Goal: Check status: Check status

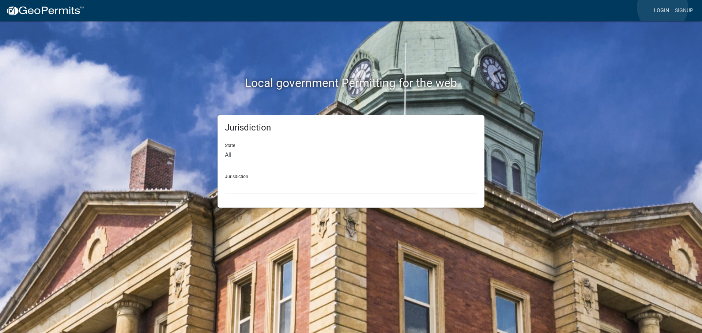
click at [663, 7] on link "Login" at bounding box center [661, 11] width 21 height 14
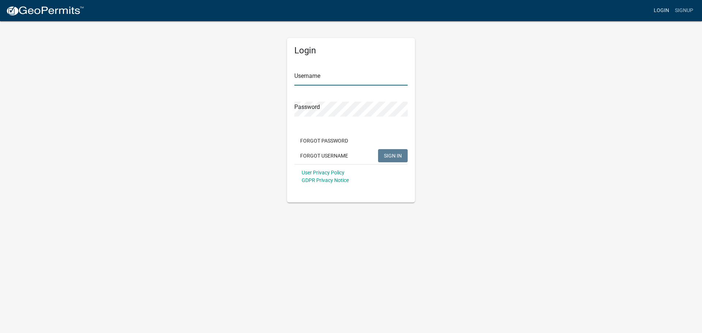
type input "[EMAIL_ADDRESS][DOMAIN_NAME]"
click at [391, 157] on span "SIGN IN" at bounding box center [393, 156] width 18 height 6
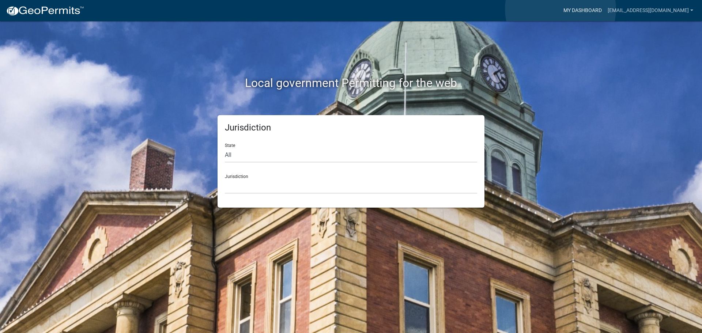
click at [561, 9] on link "My Dashboard" at bounding box center [583, 11] width 44 height 14
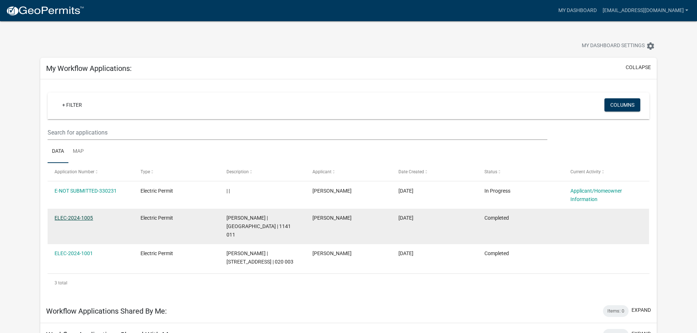
click at [71, 216] on link "ELEC-2024-1005" at bounding box center [73, 218] width 38 height 6
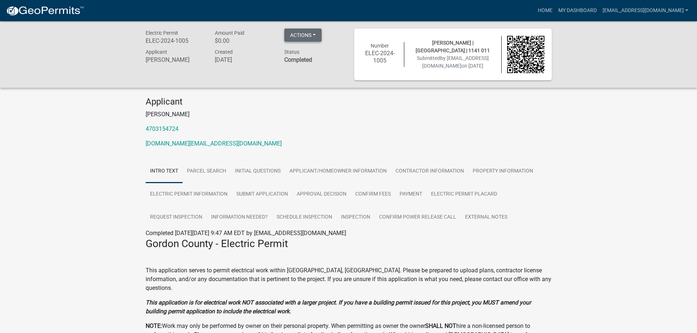
click at [315, 37] on button "Actions" at bounding box center [302, 35] width 37 height 13
click at [332, 118] on p "[PERSON_NAME]" at bounding box center [349, 114] width 406 height 9
click at [184, 217] on link "Request Inspection" at bounding box center [176, 217] width 61 height 23
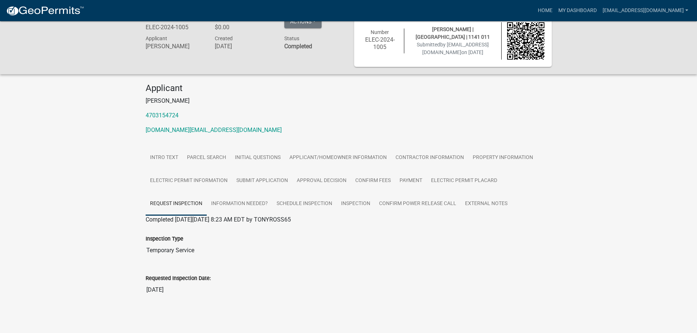
scroll to position [21, 0]
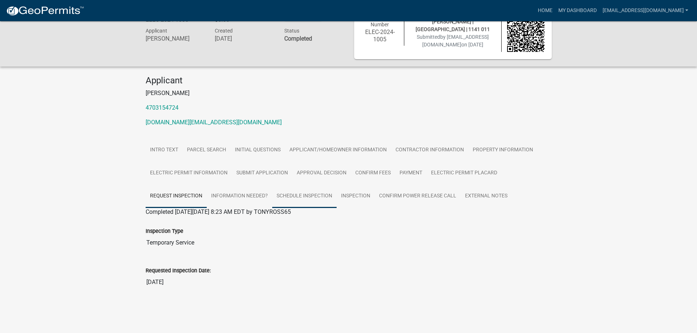
click at [296, 196] on link "Schedule Inspection" at bounding box center [304, 196] width 64 height 23
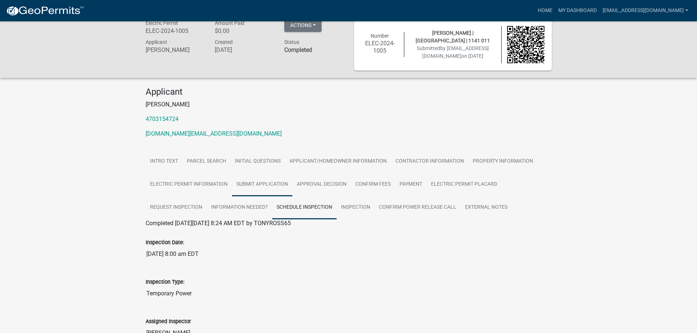
scroll to position [0, 0]
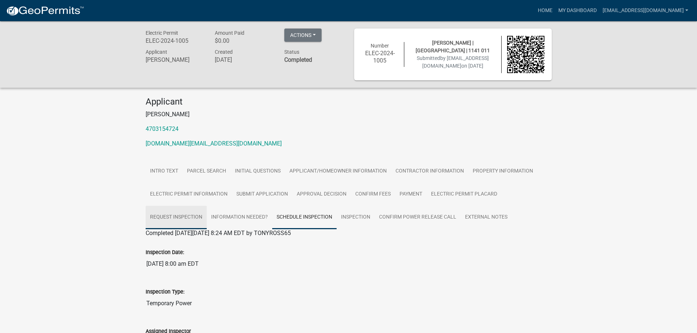
click at [191, 218] on link "Request Inspection" at bounding box center [176, 217] width 61 height 23
click at [301, 222] on link "Schedule Inspection" at bounding box center [304, 217] width 64 height 23
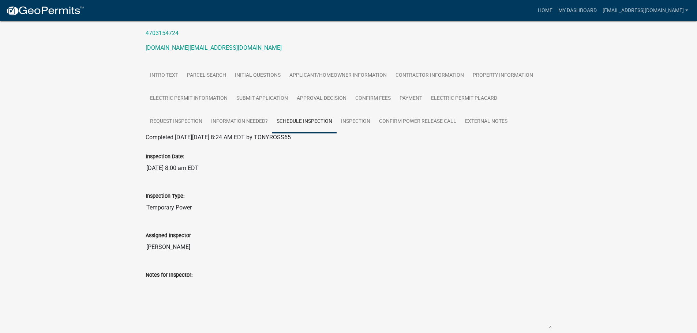
scroll to position [110, 0]
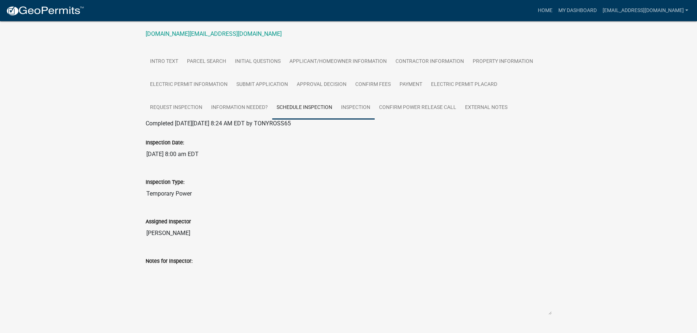
click at [358, 106] on link "Inspection" at bounding box center [355, 107] width 38 height 23
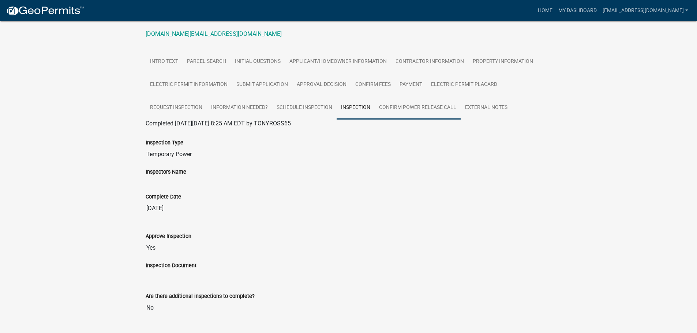
click at [395, 105] on link "Confirm Power Release Call" at bounding box center [418, 107] width 86 height 23
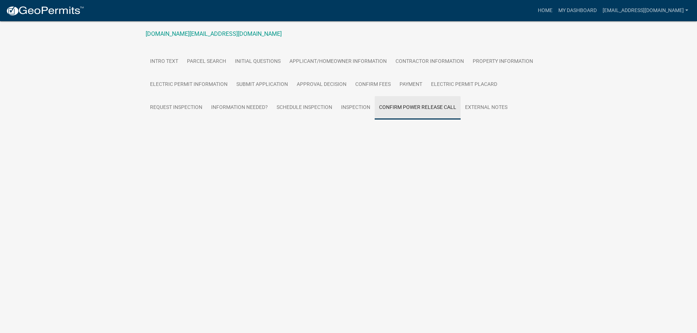
scroll to position [21, 0]
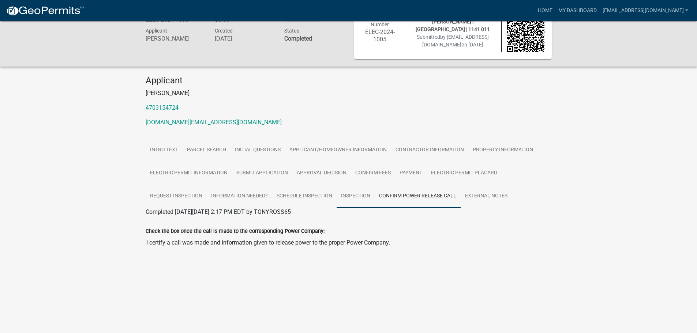
click at [343, 197] on link "Inspection" at bounding box center [355, 196] width 38 height 23
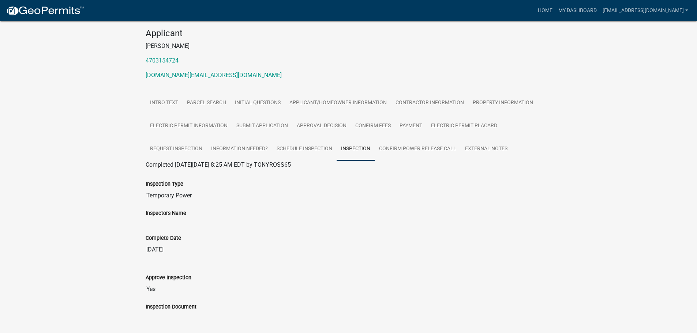
scroll to position [0, 0]
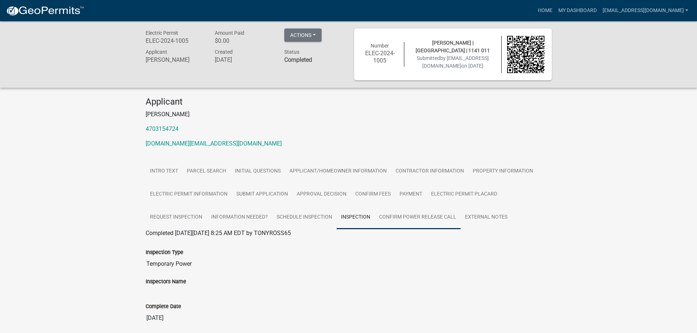
click at [412, 217] on link "Confirm Power Release Call" at bounding box center [418, 217] width 86 height 23
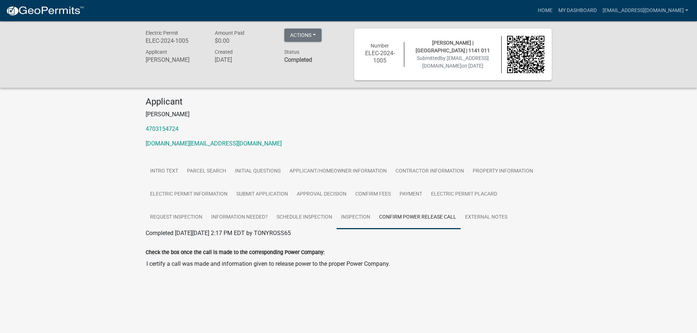
click at [357, 218] on link "Inspection" at bounding box center [355, 217] width 38 height 23
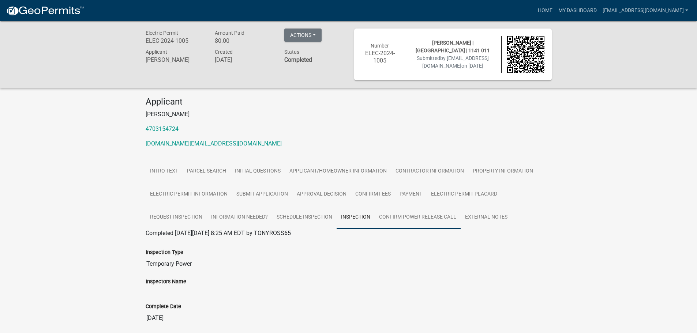
click at [392, 217] on link "Confirm Power Release Call" at bounding box center [418, 217] width 86 height 23
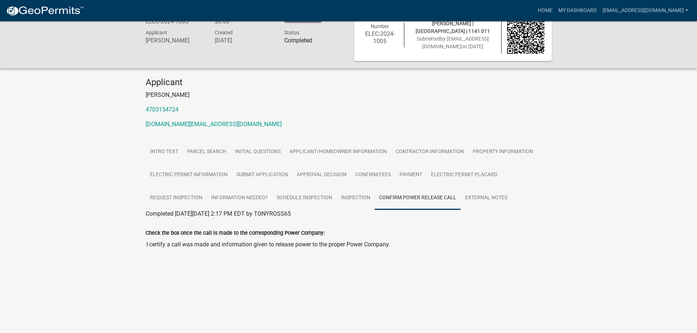
scroll to position [21, 0]
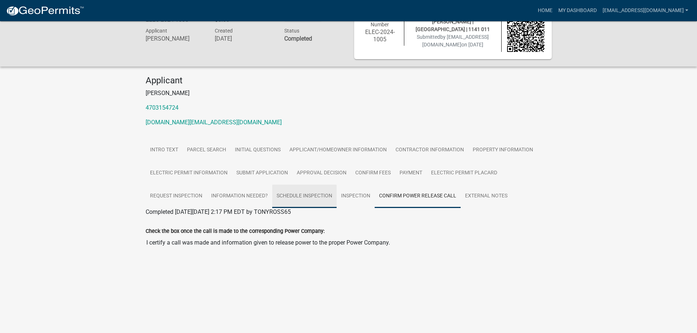
click at [292, 200] on link "Schedule Inspection" at bounding box center [304, 196] width 64 height 23
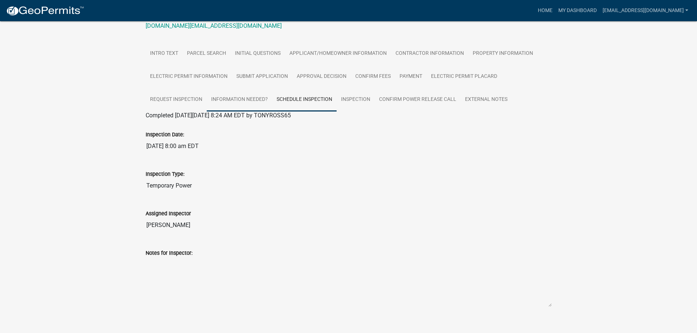
scroll to position [129, 0]
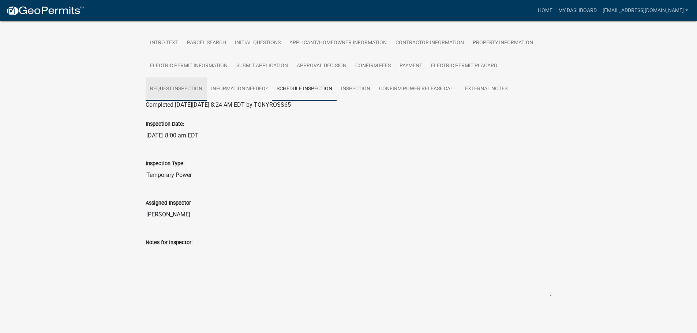
click at [178, 87] on link "Request Inspection" at bounding box center [176, 89] width 61 height 23
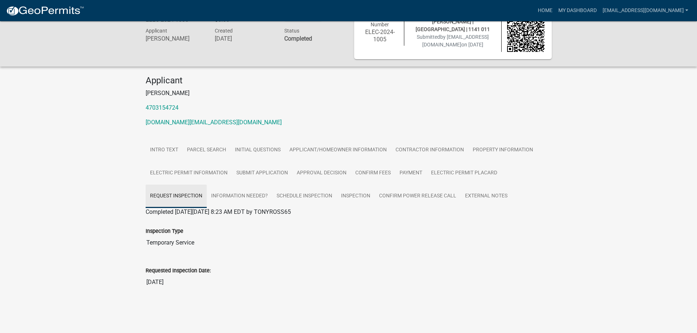
scroll to position [21, 0]
click at [485, 192] on link "External Notes" at bounding box center [485, 196] width 51 height 23
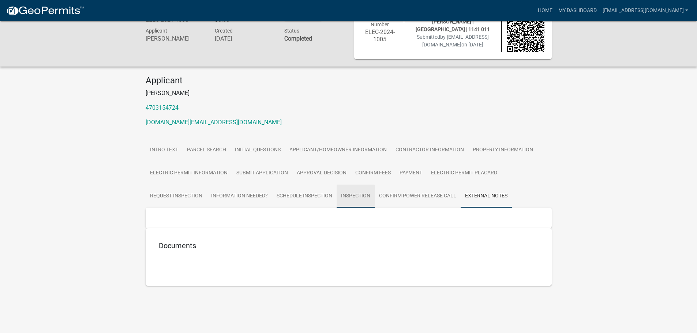
click at [354, 195] on link "Inspection" at bounding box center [355, 196] width 38 height 23
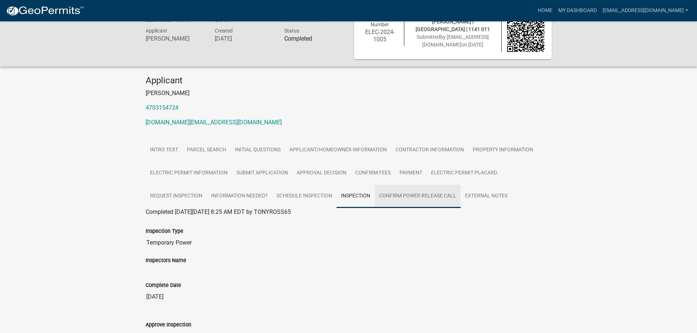
click at [419, 199] on link "Confirm Power Release Call" at bounding box center [418, 196] width 86 height 23
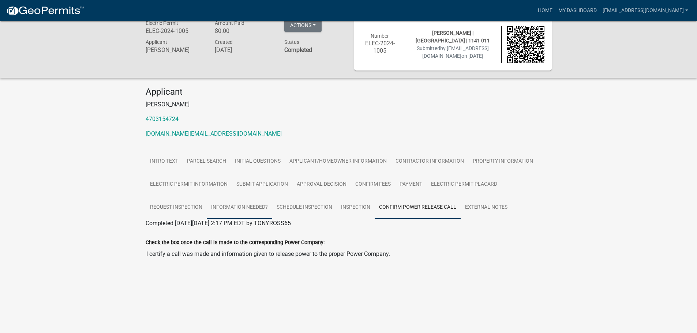
scroll to position [0, 0]
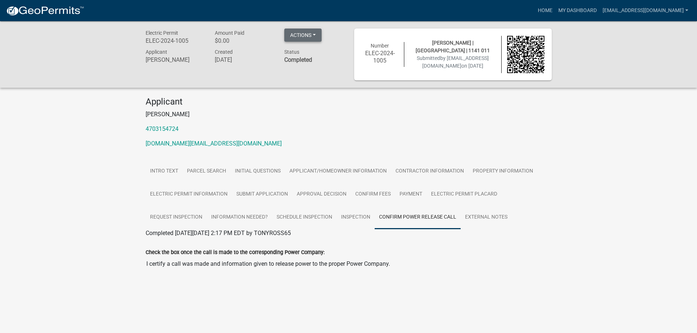
click at [300, 33] on button "Actions" at bounding box center [302, 35] width 37 height 13
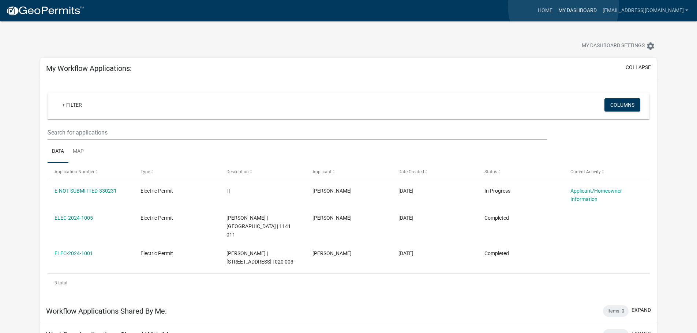
click at [563, 6] on link "My Dashboard" at bounding box center [577, 11] width 44 height 14
click at [563, 8] on link "My Dashboard" at bounding box center [577, 11] width 44 height 14
click at [535, 10] on link "Home" at bounding box center [545, 11] width 20 height 14
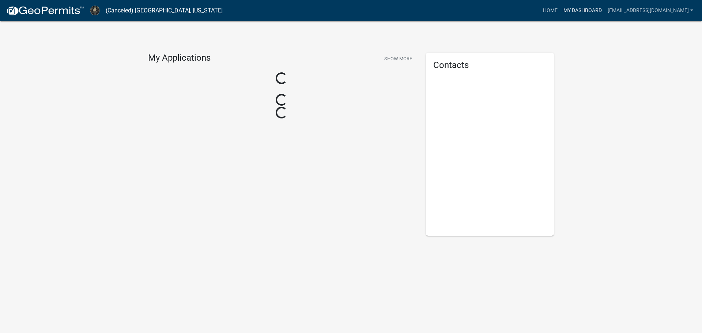
click at [561, 10] on link "My Dashboard" at bounding box center [583, 11] width 44 height 14
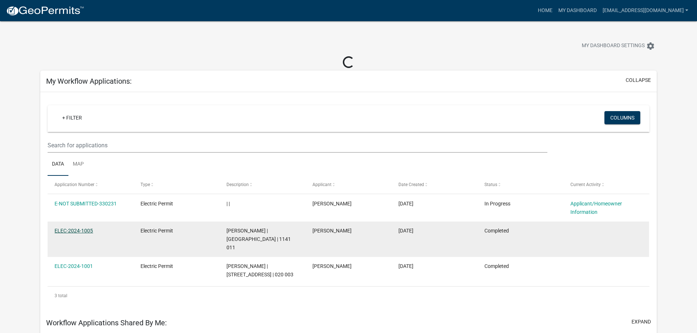
click at [79, 233] on link "ELEC-2024-1005" at bounding box center [73, 231] width 38 height 6
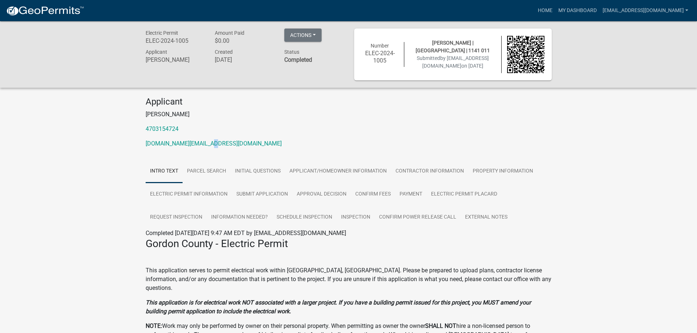
click at [203, 138] on div "Applicant [PERSON_NAME] 4703154724 [DOMAIN_NAME][EMAIL_ADDRESS][DOMAIN_NAME]" at bounding box center [348, 125] width 417 height 57
click at [282, 133] on p "4703154724" at bounding box center [349, 129] width 406 height 9
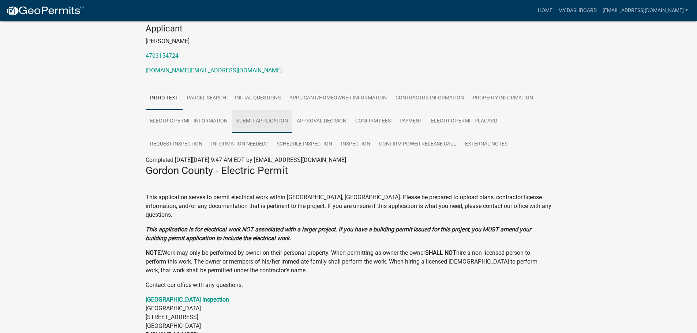
click at [270, 121] on link "Submit Application" at bounding box center [262, 121] width 60 height 23
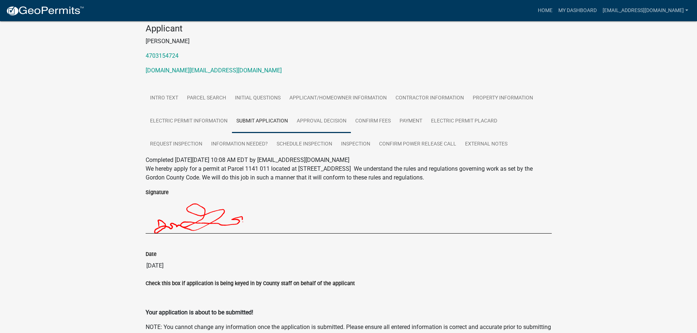
click at [316, 121] on link "Approval Decision" at bounding box center [321, 121] width 59 height 23
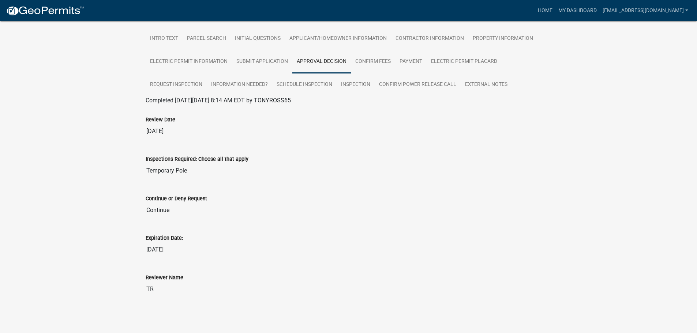
scroll to position [134, 0]
click at [447, 64] on link "Electric Permit Placard" at bounding box center [463, 61] width 75 height 23
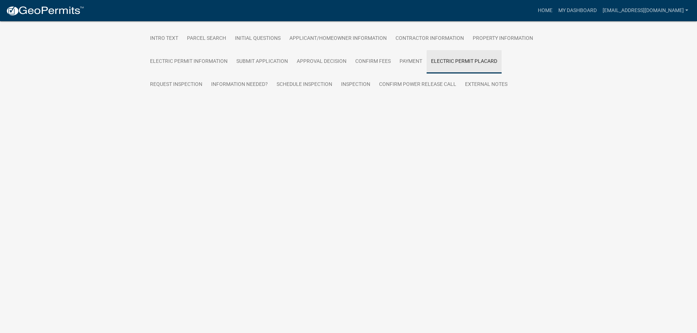
scroll to position [21, 0]
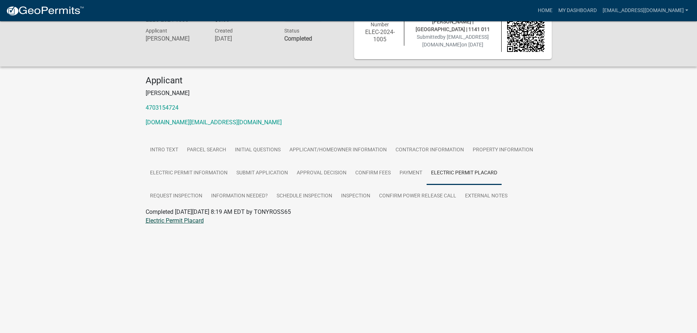
click at [170, 220] on link "Electric Permit Placard" at bounding box center [175, 220] width 58 height 7
click at [193, 194] on link "Request Inspection" at bounding box center [176, 196] width 61 height 23
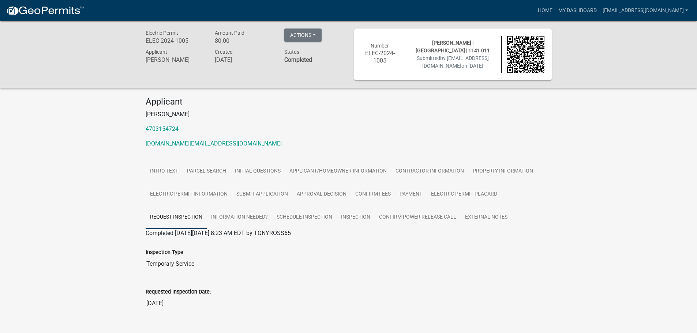
click at [395, 51] on h6 "ELEC-2024-1005" at bounding box center [379, 57] width 37 height 14
click at [384, 61] on h6 "ELEC-2024-1005" at bounding box center [379, 57] width 37 height 14
click at [402, 61] on div "Number ELEC-2024-1005" at bounding box center [380, 54] width 49 height 25
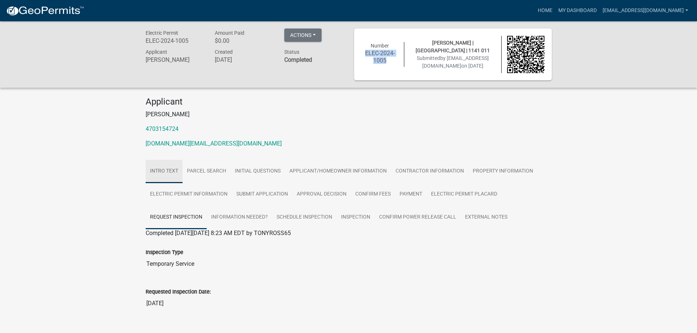
click at [170, 170] on link "Intro Text" at bounding box center [164, 171] width 37 height 23
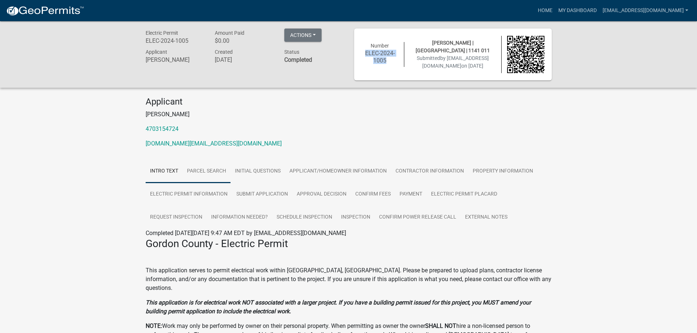
click at [201, 172] on link "Parcel search" at bounding box center [207, 171] width 48 height 23
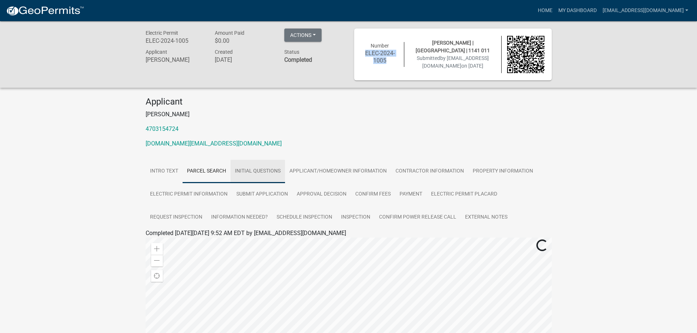
click at [257, 173] on link "Initial Questions" at bounding box center [257, 171] width 54 height 23
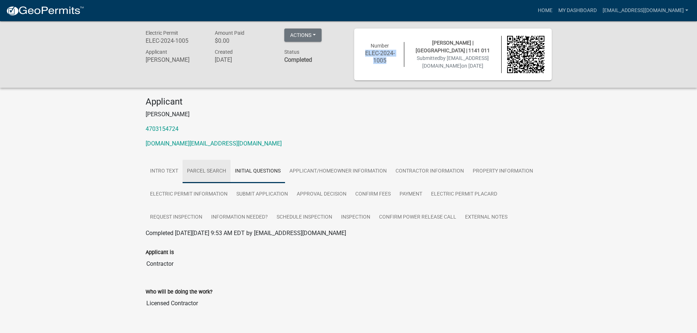
click at [214, 174] on link "Parcel search" at bounding box center [207, 171] width 48 height 23
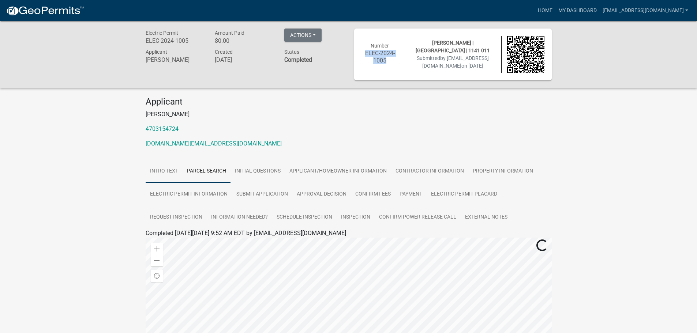
click at [161, 173] on link "Intro Text" at bounding box center [164, 171] width 37 height 23
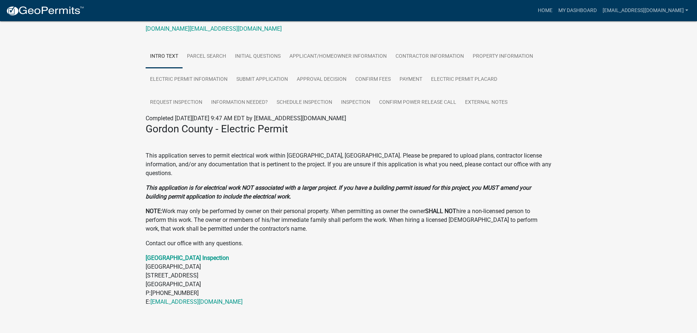
scroll to position [117, 0]
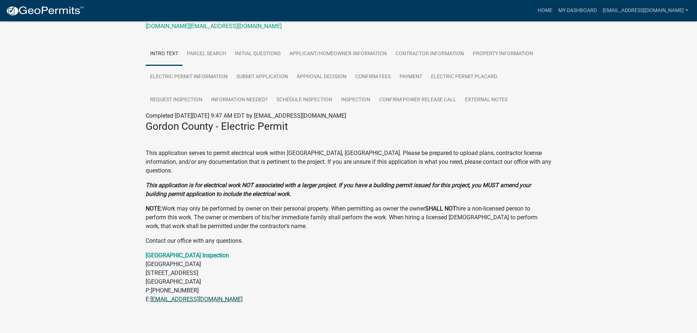
click at [221, 296] on link "[EMAIL_ADDRESS][DOMAIN_NAME]" at bounding box center [196, 299] width 92 height 7
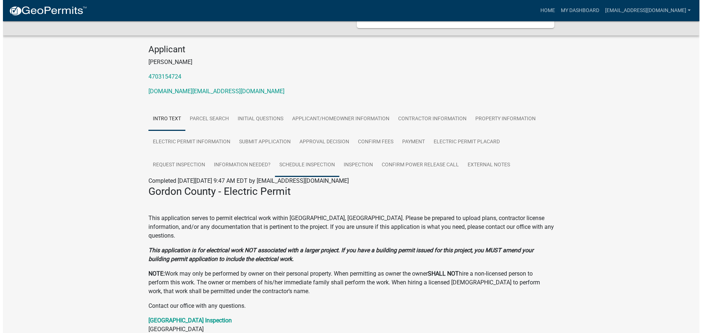
scroll to position [0, 0]
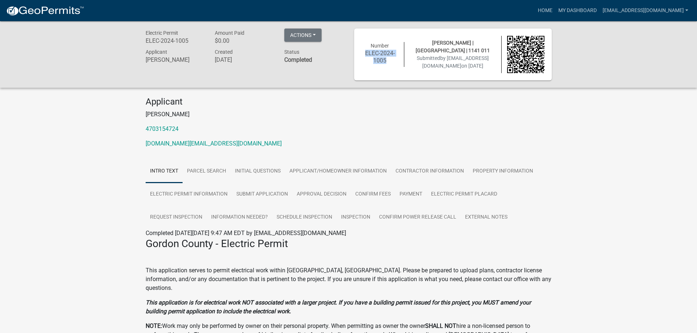
copy h6 "ELEC-2024-1005"
drag, startPoint x: 490, startPoint y: 39, endPoint x: 417, endPoint y: 41, distance: 72.8
click at [417, 41] on div "[PERSON_NAME] | [GEOGRAPHIC_DATA] | 1141 011 Submitted by [EMAIL_ADDRESS][DOMAI…" at bounding box center [452, 54] width 97 height 31
copy span "[PERSON_NAME] | [STREET_ADDRESS] |"
click at [510, 106] on h4 "Applicant" at bounding box center [349, 102] width 406 height 11
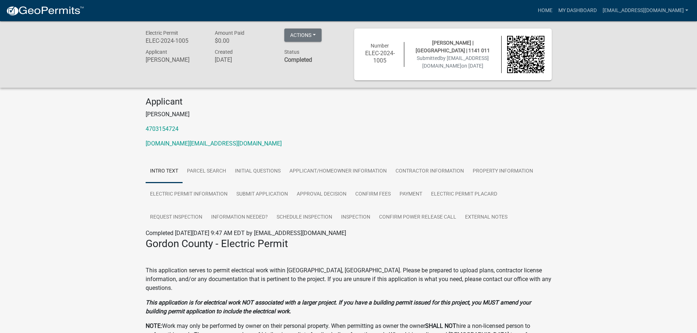
click at [374, 58] on h6 "ELEC-2024-1005" at bounding box center [379, 57] width 37 height 14
drag, startPoint x: 374, startPoint y: 58, endPoint x: 380, endPoint y: 54, distance: 7.4
click at [380, 54] on h6 "ELEC-2024-1005" at bounding box center [379, 57] width 37 height 14
drag, startPoint x: 387, startPoint y: 61, endPoint x: 364, endPoint y: 54, distance: 23.8
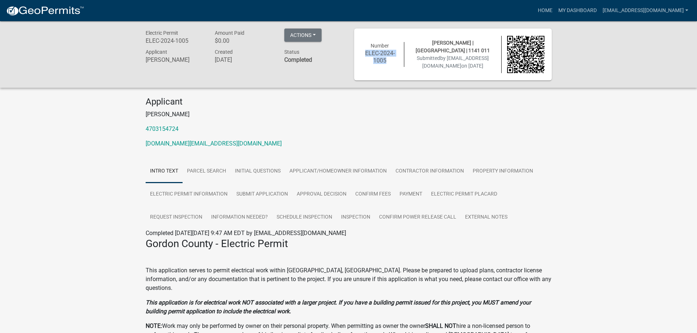
click at [364, 54] on h6 "ELEC-2024-1005" at bounding box center [379, 57] width 37 height 14
copy h6 "ELEC-2024-1005"
